Goal: Task Accomplishment & Management: Use online tool/utility

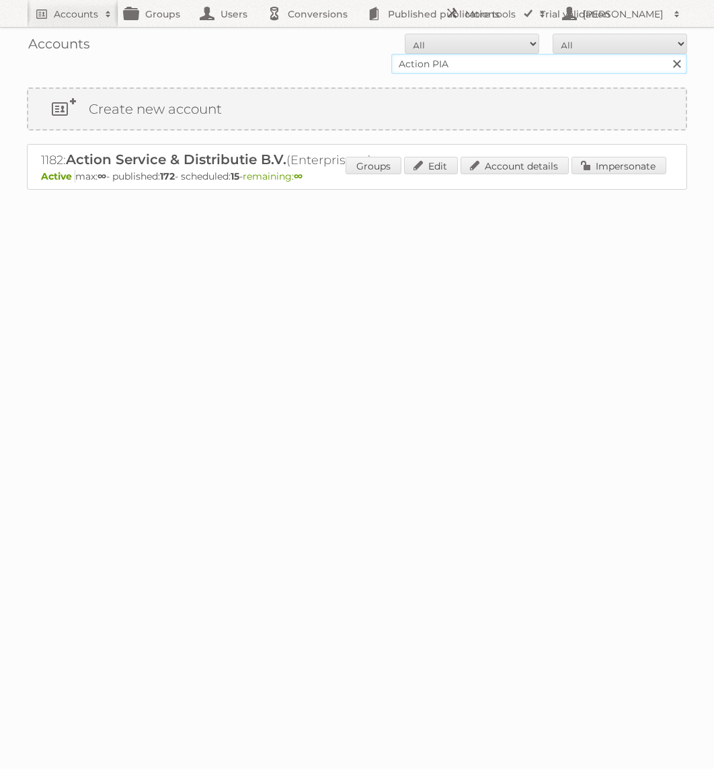
click at [485, 59] on input "Action PIA" at bounding box center [540, 64] width 296 height 20
type input "Holland & [PERSON_NAME]"
click at [667, 54] on input "Search" at bounding box center [677, 64] width 20 height 20
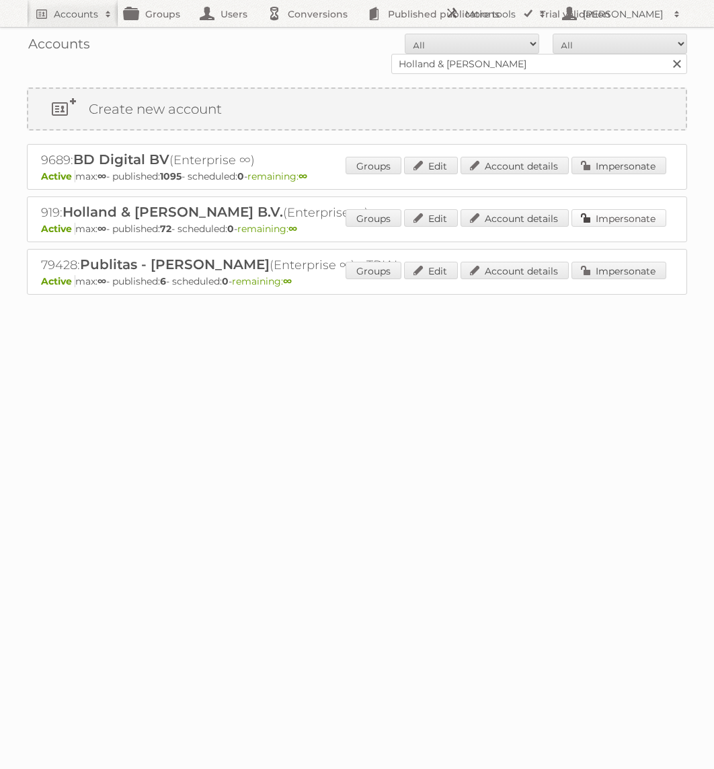
click at [600, 219] on link "Impersonate" at bounding box center [619, 217] width 95 height 17
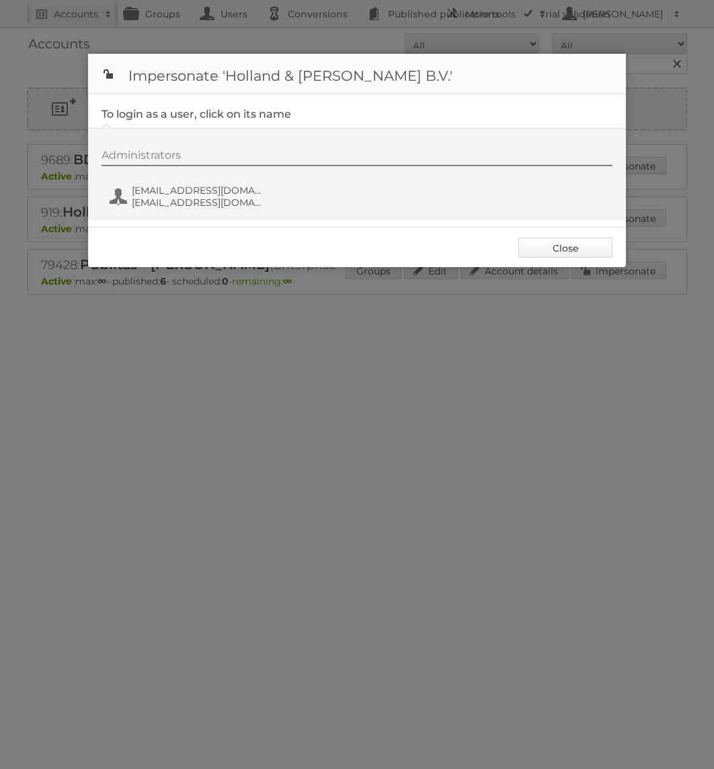
click at [562, 241] on link "Close" at bounding box center [566, 247] width 94 height 20
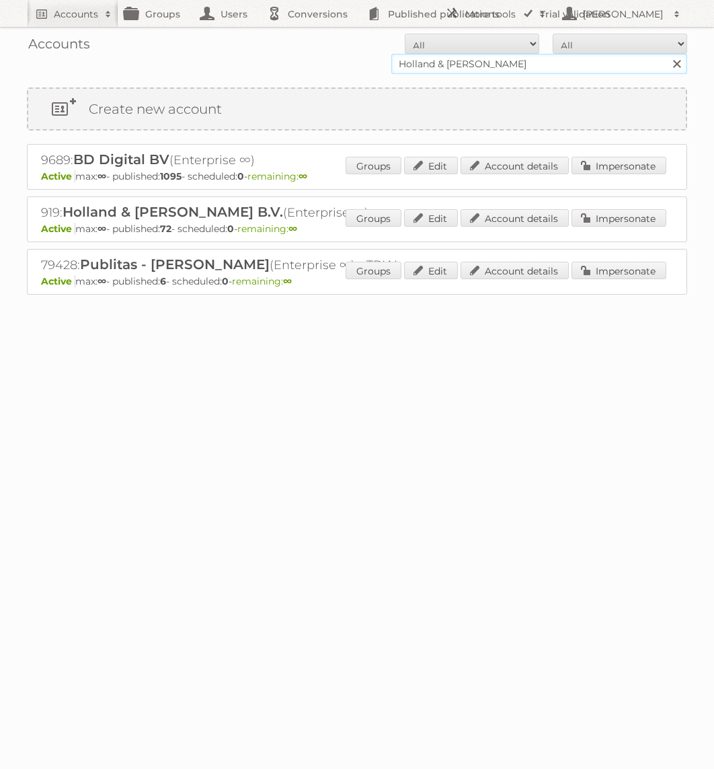
click at [580, 59] on input "Holland & [PERSON_NAME]" at bounding box center [540, 64] width 296 height 20
type input "Action PIA"
click at [667, 54] on input "Search" at bounding box center [677, 64] width 20 height 20
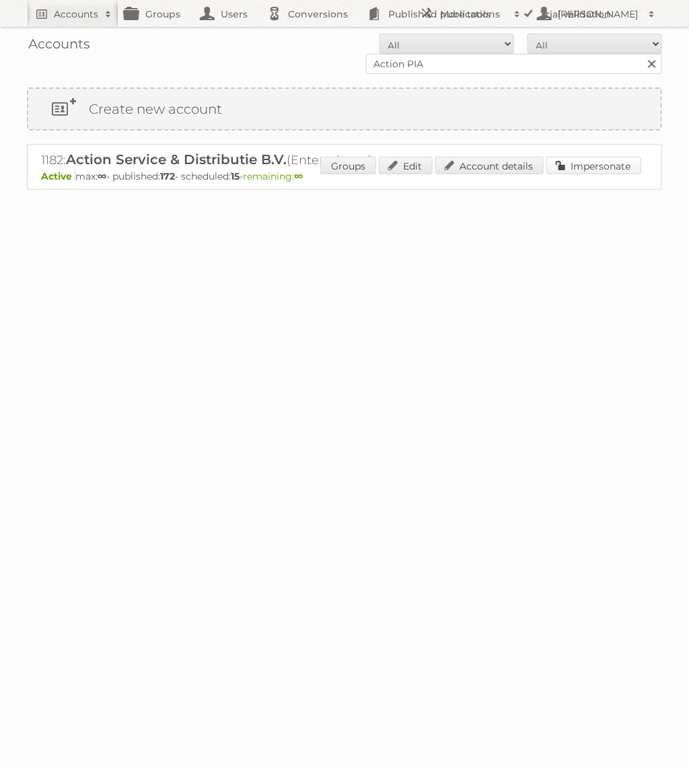
click at [601, 163] on link "Impersonate" at bounding box center [593, 165] width 95 height 17
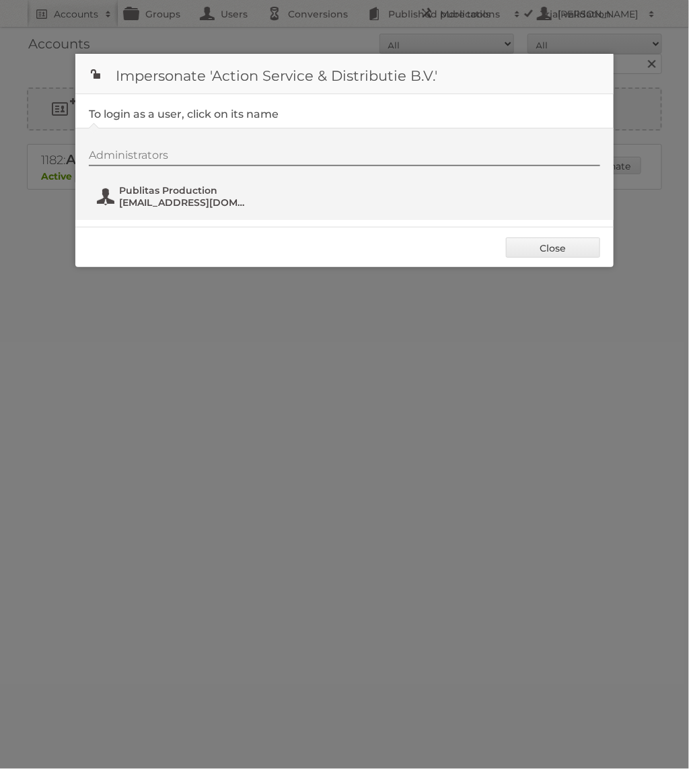
click at [192, 199] on span "fs+action@publitas.com" at bounding box center [184, 202] width 131 height 12
